Goal: Information Seeking & Learning: Learn about a topic

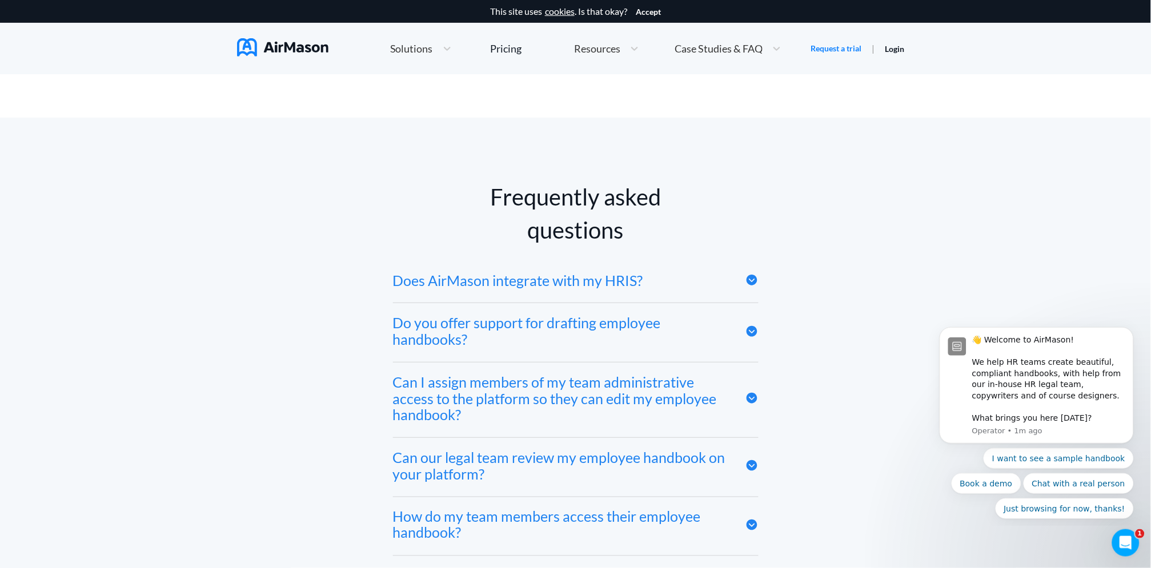
scroll to position [5459, 0]
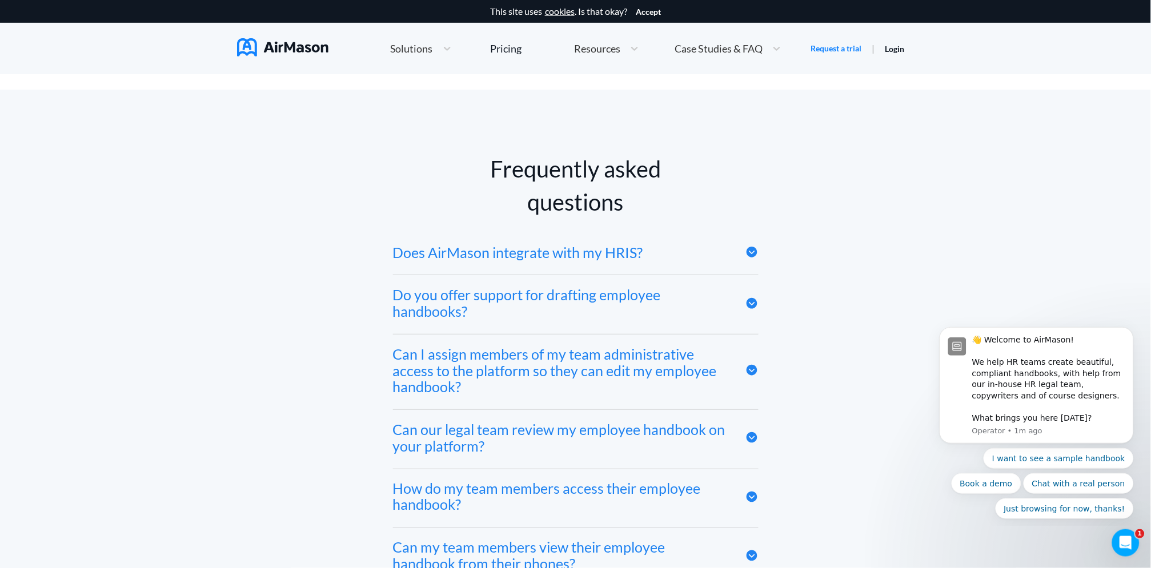
click at [603, 306] on div "Do you offer support for drafting employee handbooks?" at bounding box center [560, 303] width 335 height 33
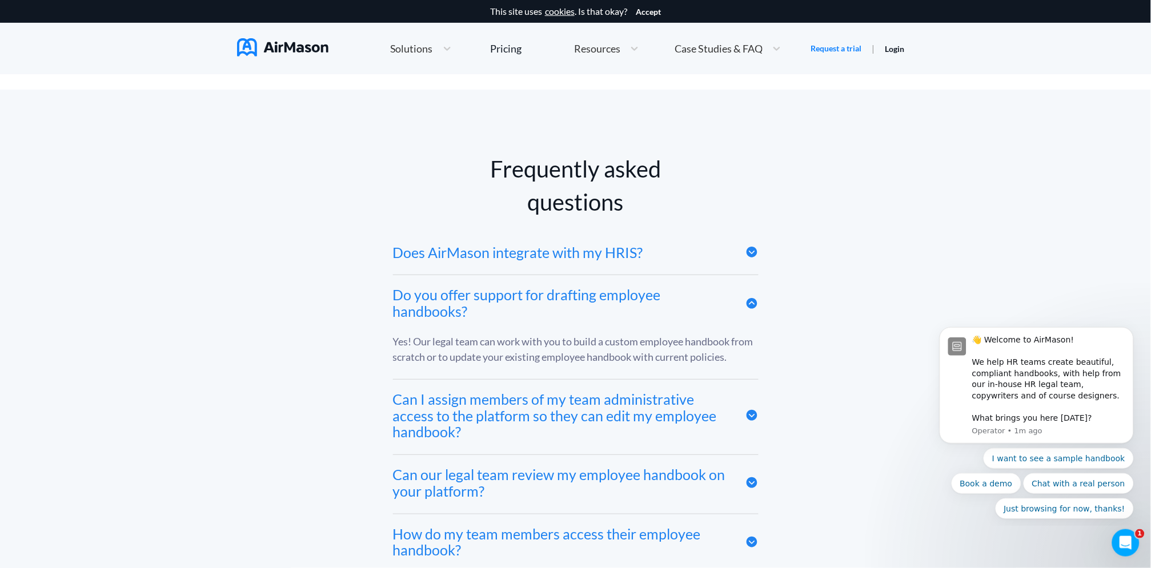
scroll to position [5586, 0]
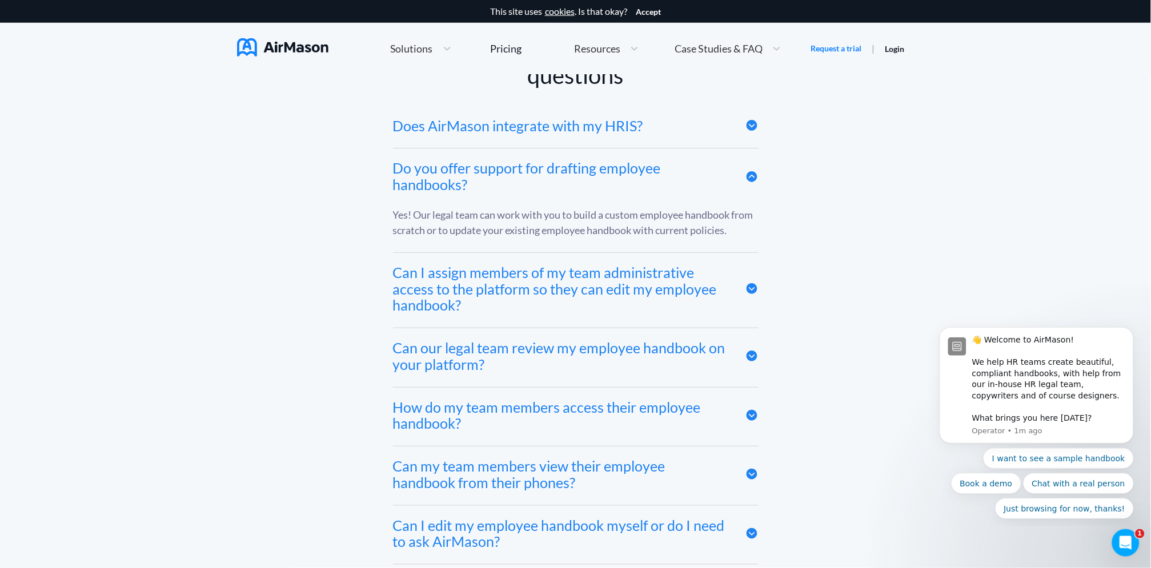
click at [589, 290] on div "Can I assign members of my team administrative access to the platform so they c…" at bounding box center [560, 289] width 335 height 49
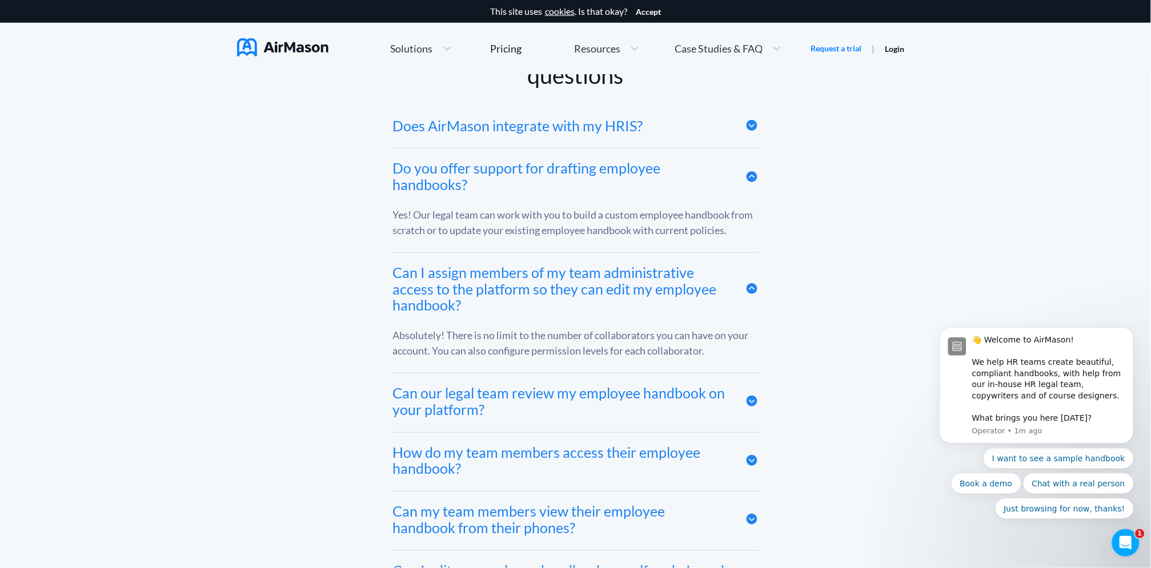
scroll to position [5713, 0]
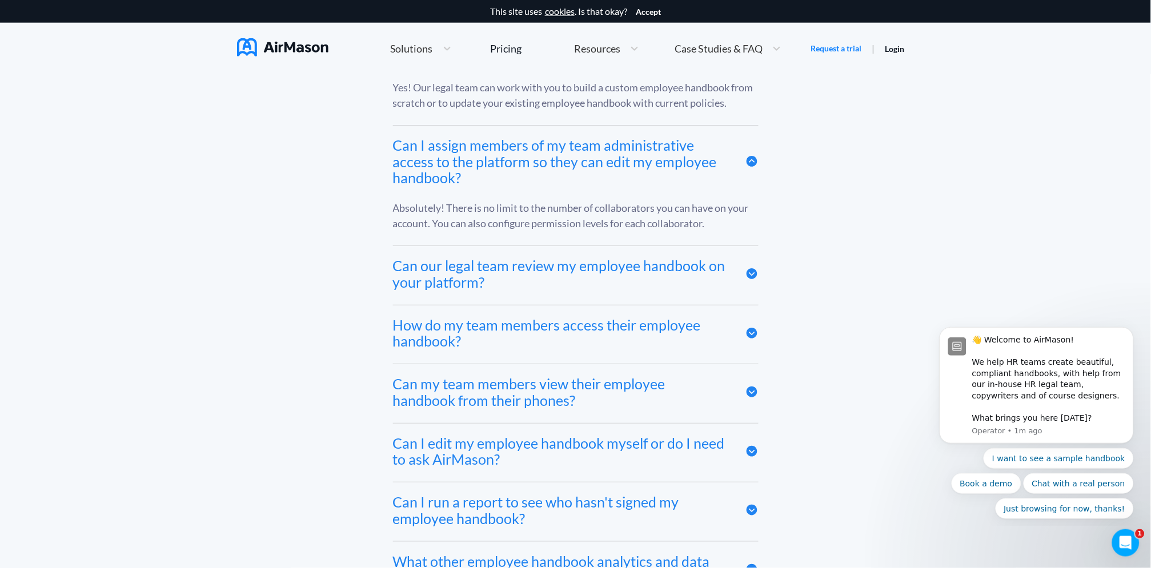
click at [584, 273] on div "Can our legal team review my employee handbook on your platform?" at bounding box center [560, 274] width 335 height 33
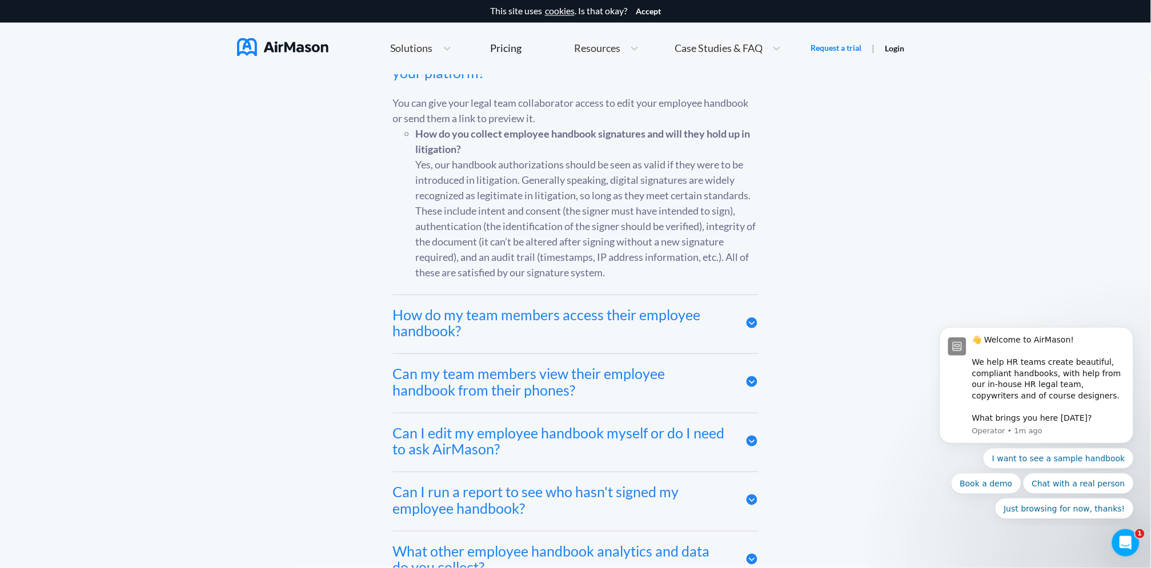
scroll to position [5967, 0]
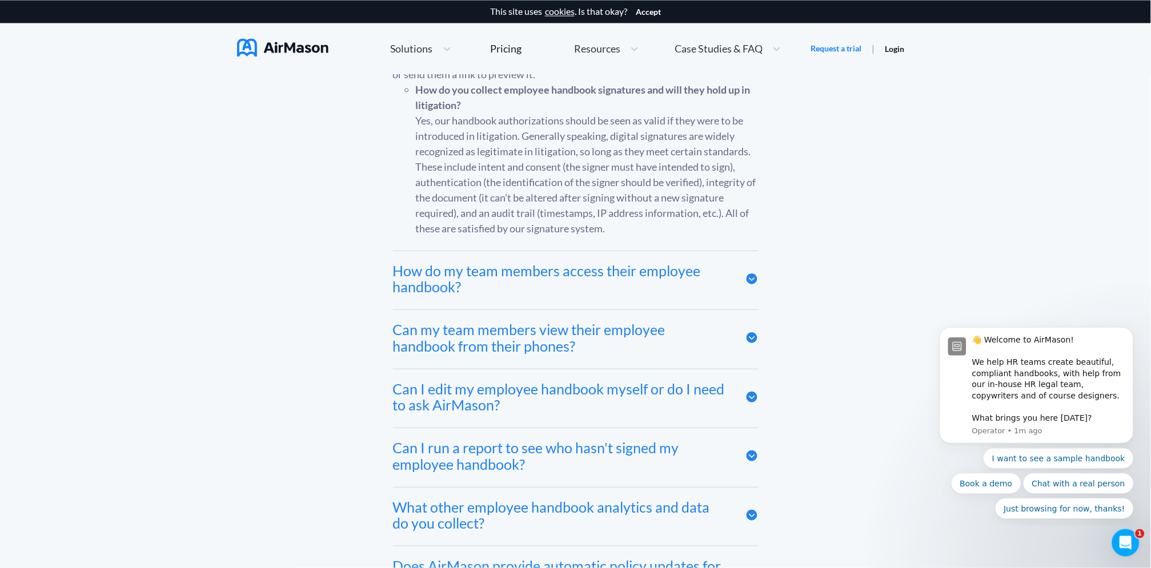
click at [586, 282] on div "How do my team members access their employee handbook?" at bounding box center [560, 279] width 335 height 33
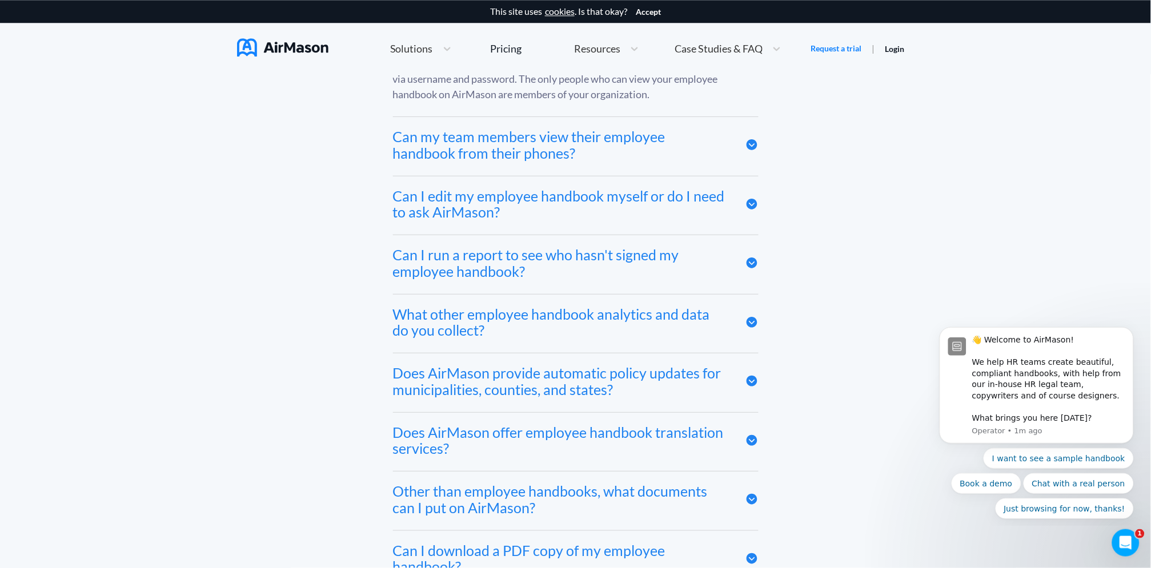
scroll to position [6348, 0]
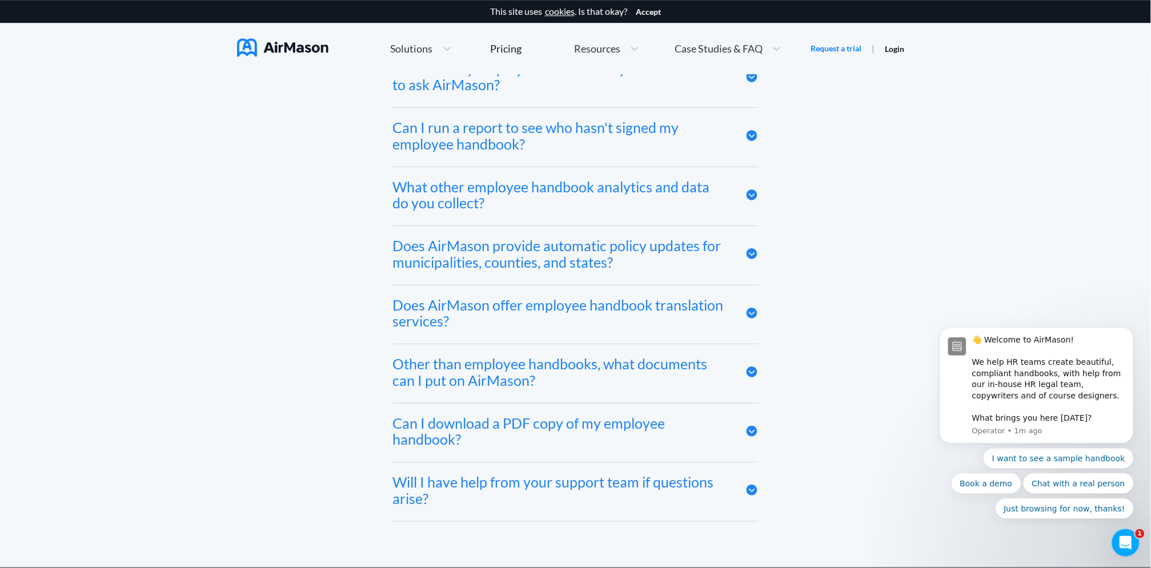
click at [552, 417] on div "Can I download a PDF copy of my employee handbook?" at bounding box center [576, 433] width 366 height 59
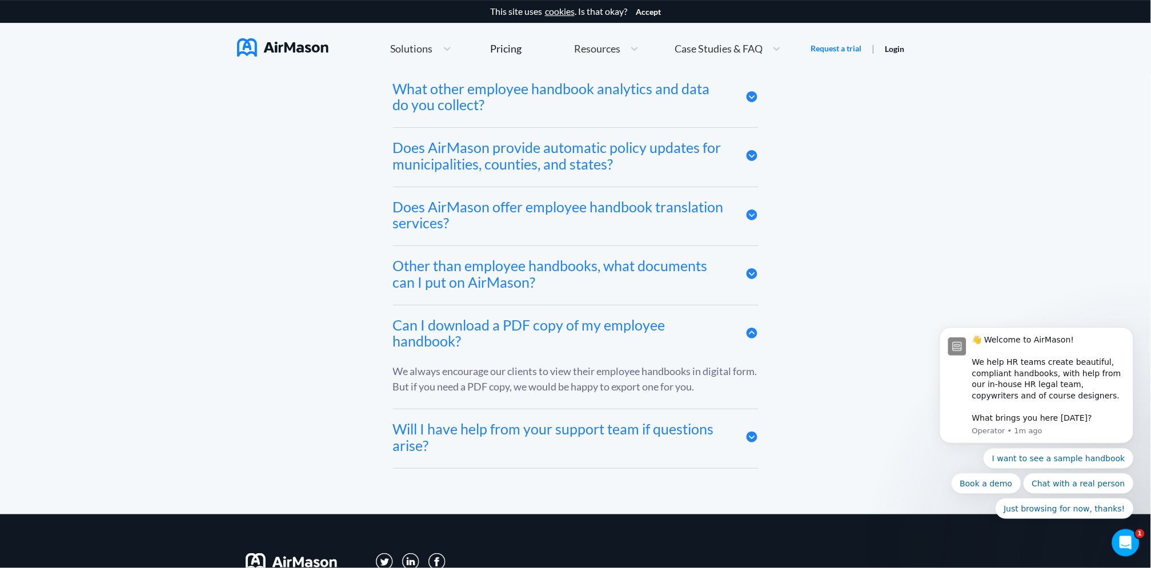
scroll to position [6475, 0]
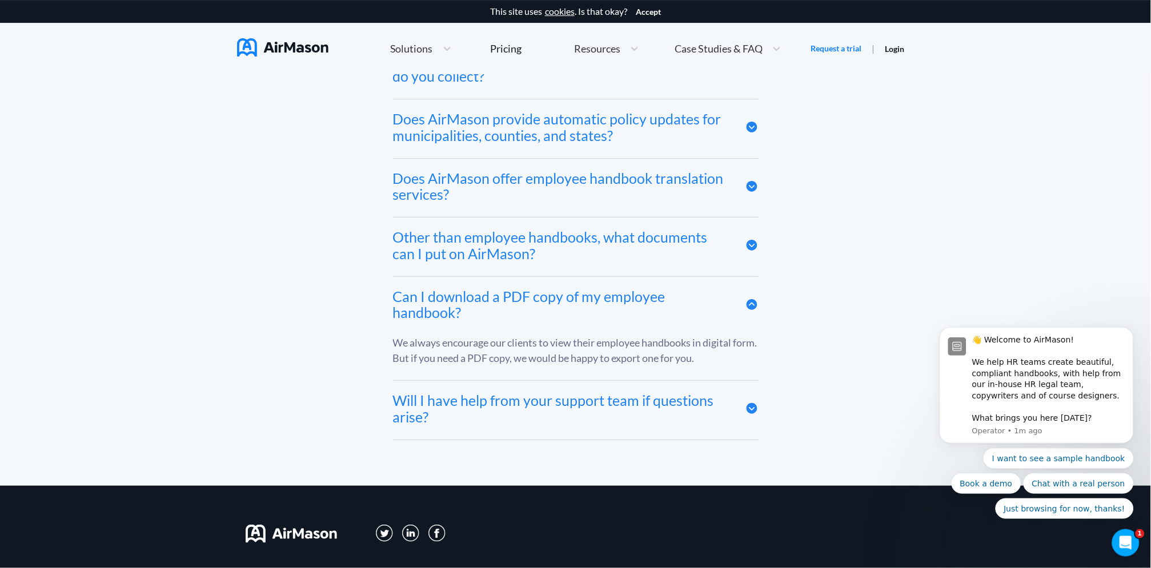
click at [552, 410] on div "Will I have help from your support team if questions arise?" at bounding box center [560, 409] width 335 height 33
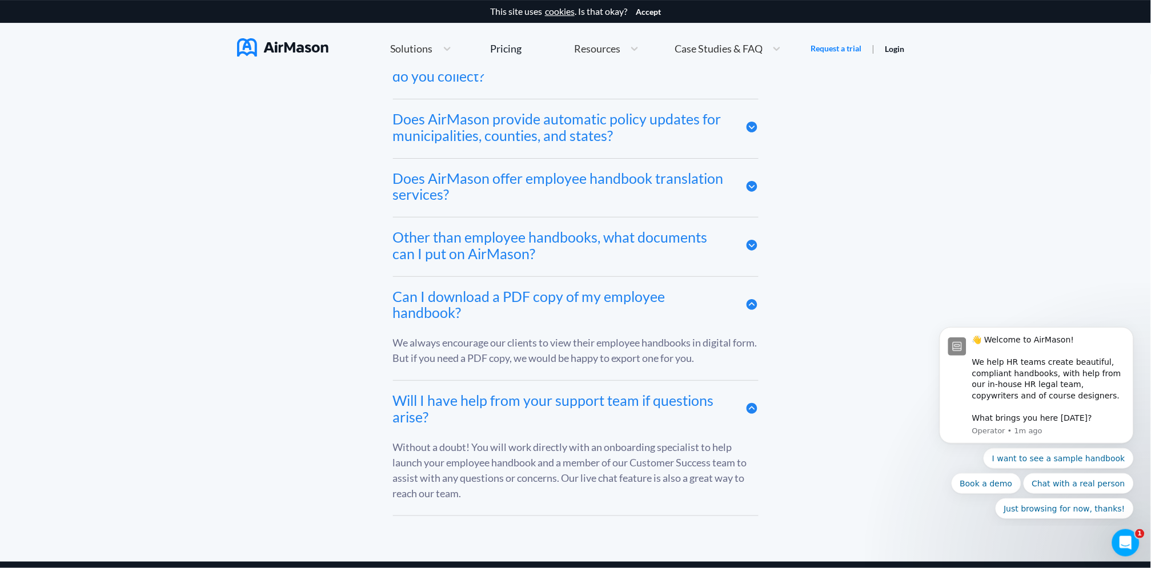
click at [552, 410] on div "Will I have help from your support team if questions arise?" at bounding box center [560, 409] width 335 height 33
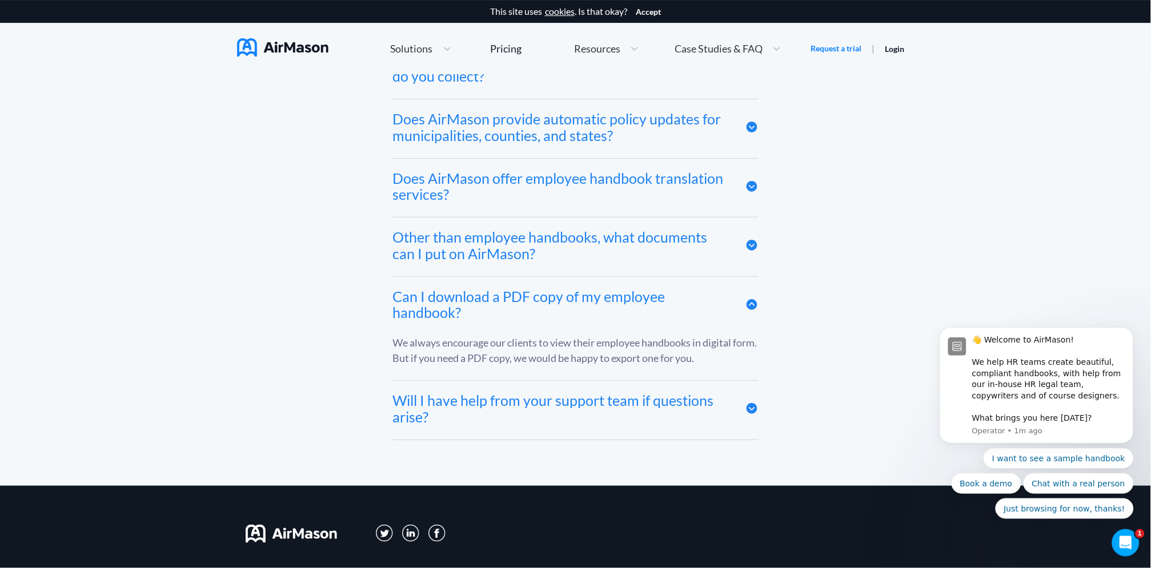
click at [534, 308] on div "Can I download a PDF copy of my employee handbook?" at bounding box center [560, 305] width 335 height 33
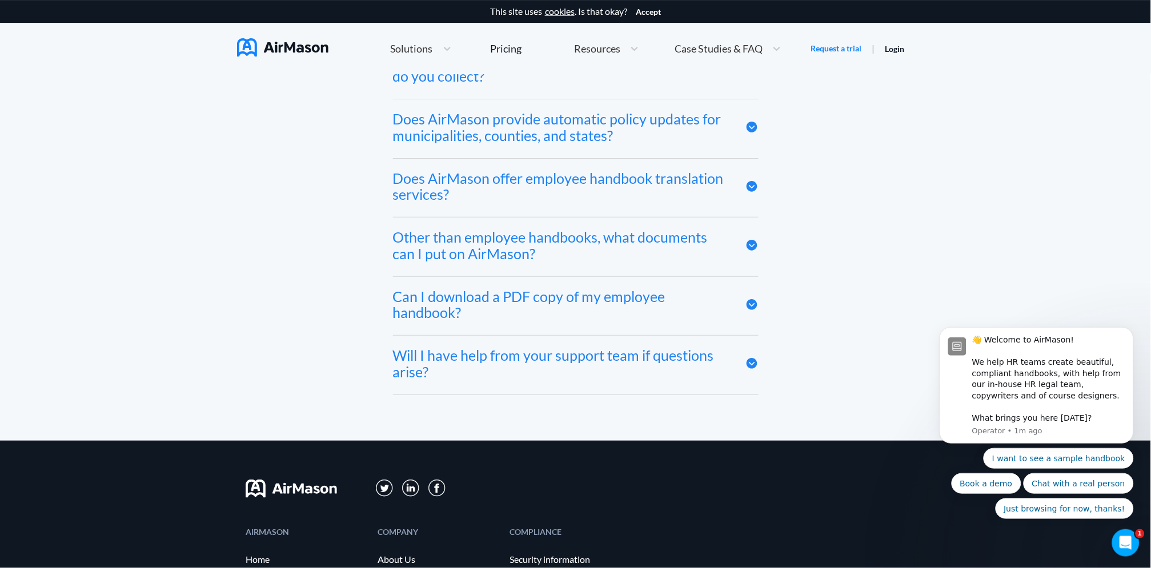
click at [533, 250] on div "Other than employee handbooks, what documents can I put on AirMason?" at bounding box center [560, 245] width 335 height 33
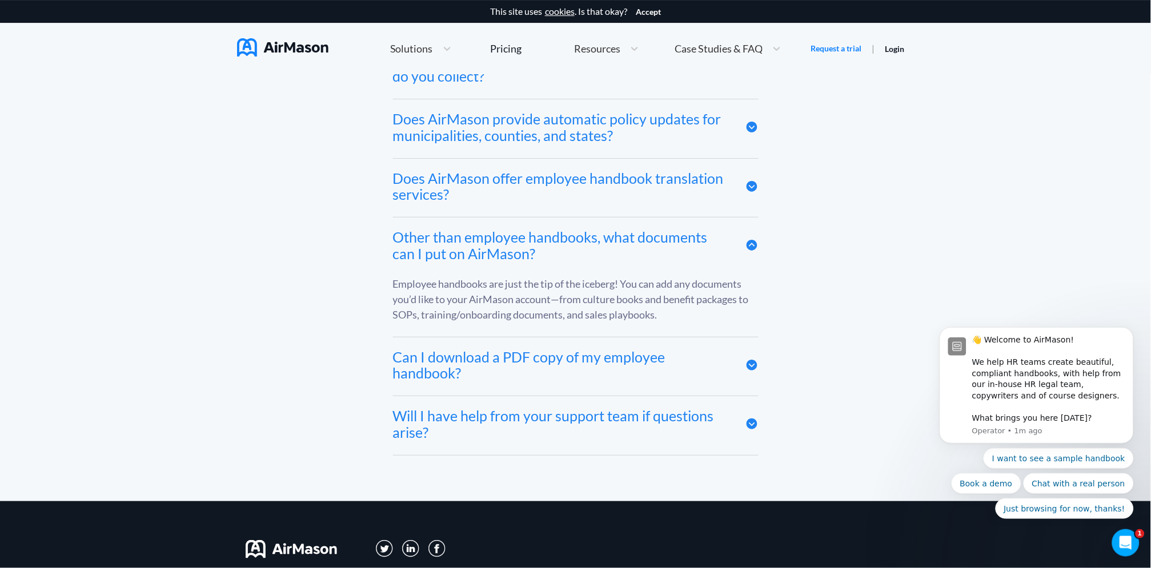
click at [687, 239] on div "Other than employee handbooks, what documents can I put on AirMason?" at bounding box center [560, 245] width 335 height 33
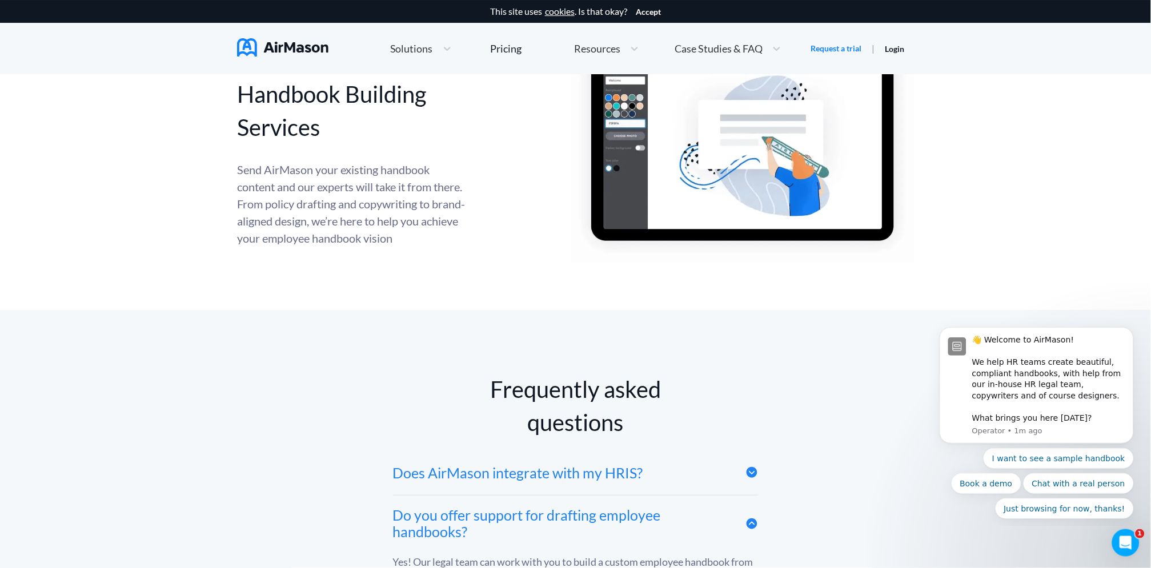
scroll to position [5205, 0]
